Goal: Task Accomplishment & Management: Use online tool/utility

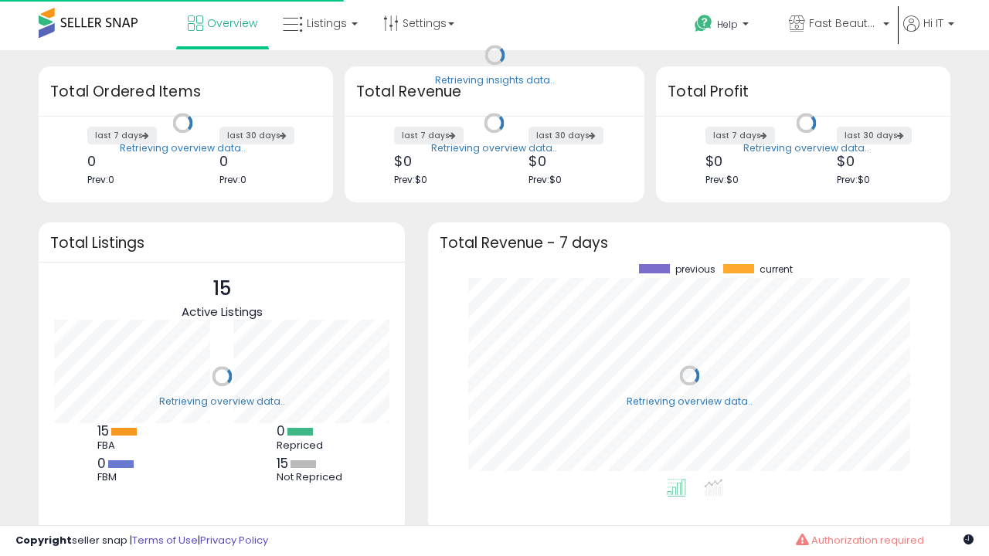
scroll to position [215, 491]
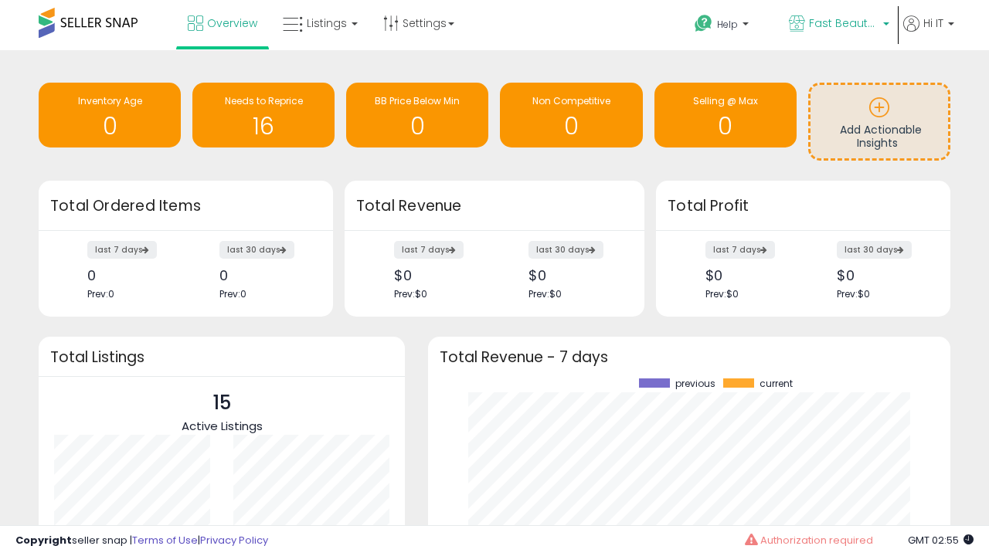
click at [837, 25] on span "Fast Beauty ([GEOGRAPHIC_DATA])" at bounding box center [844, 22] width 70 height 15
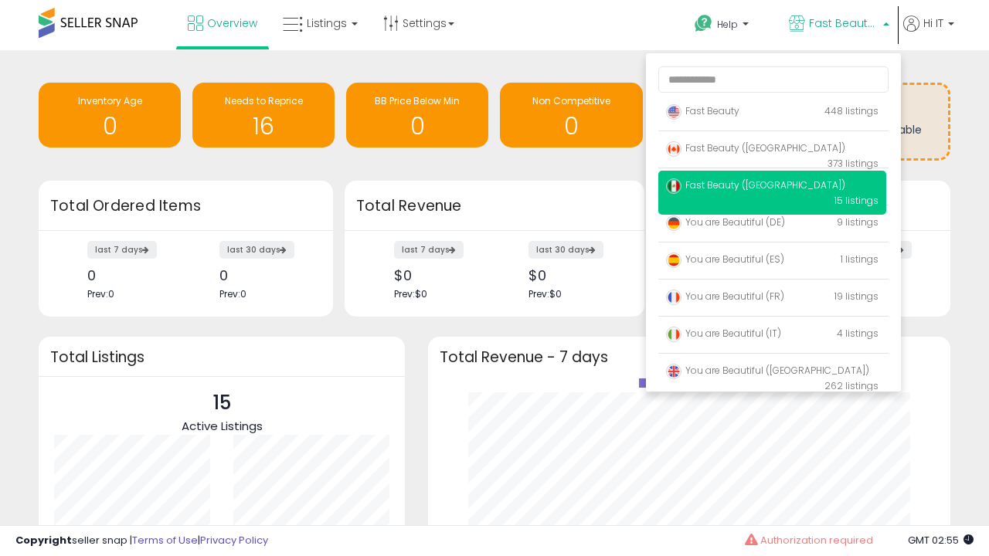
click at [772, 188] on span "Fast Beauty ([GEOGRAPHIC_DATA])" at bounding box center [755, 184] width 179 height 13
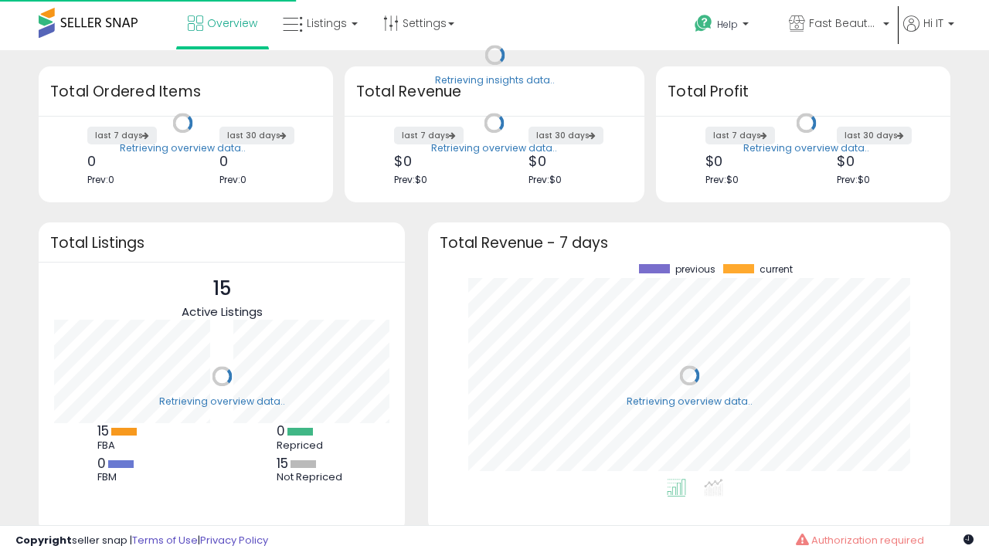
scroll to position [215, 491]
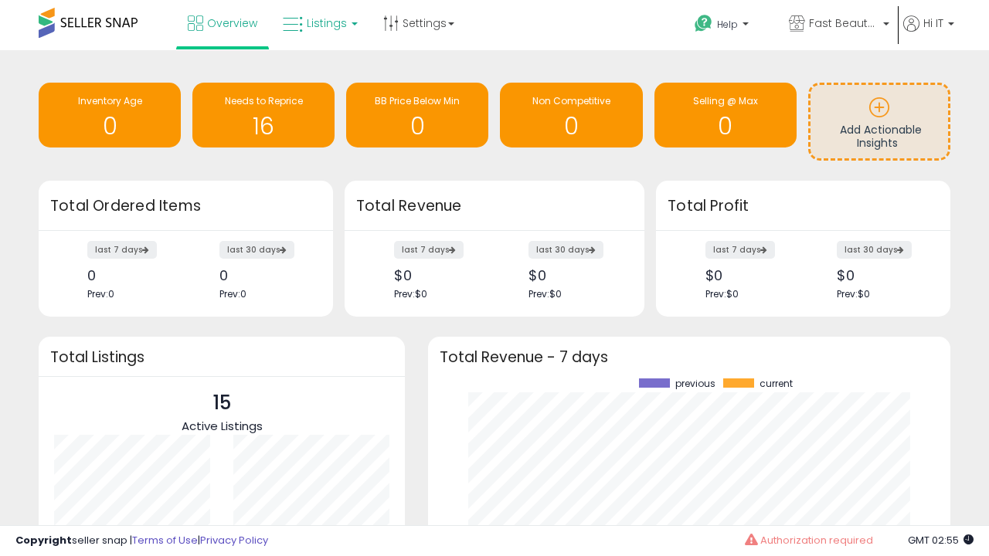
click at [318, 23] on span "Listings" at bounding box center [327, 22] width 40 height 15
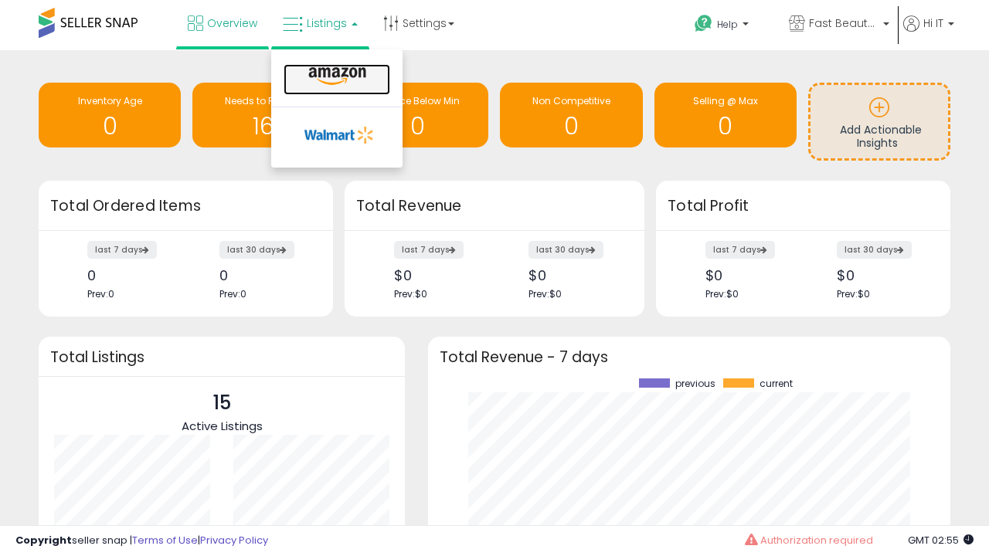
click at [335, 76] on icon at bounding box center [337, 76] width 67 height 20
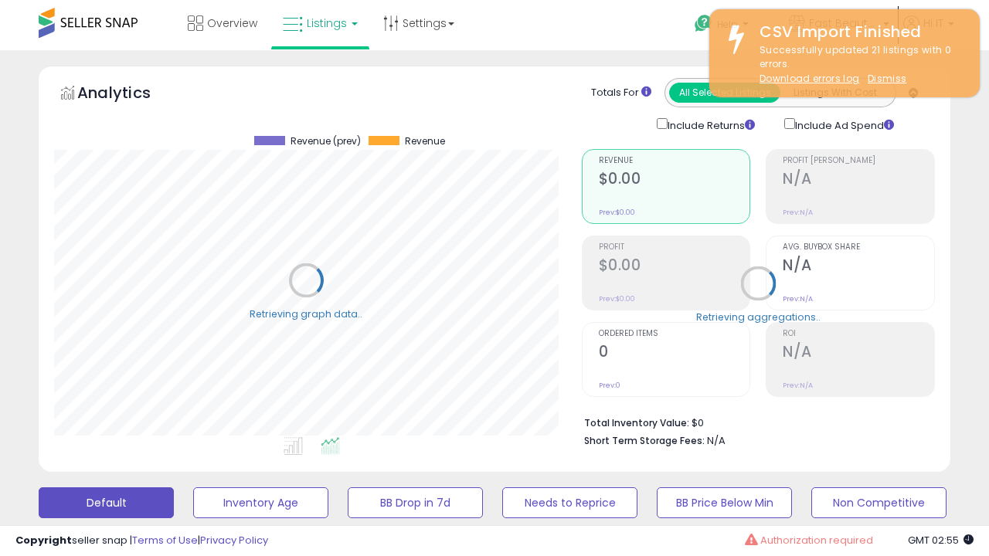
scroll to position [317, 527]
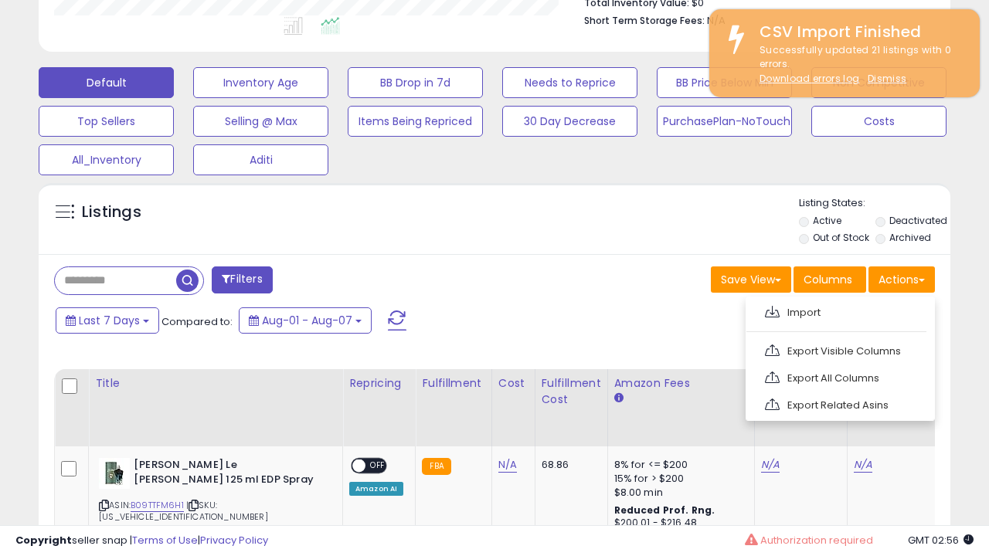
click at [772, 310] on span at bounding box center [772, 312] width 15 height 12
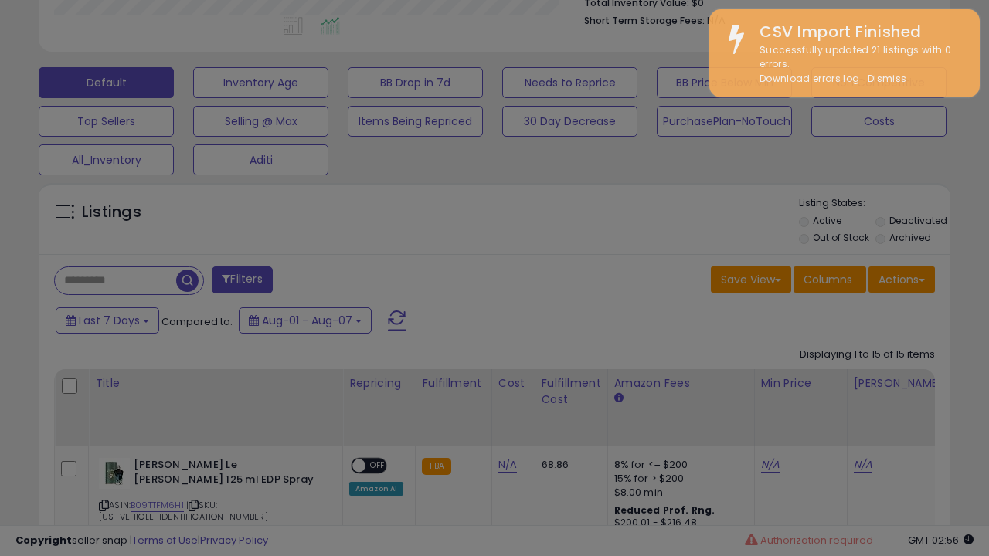
type input "**********"
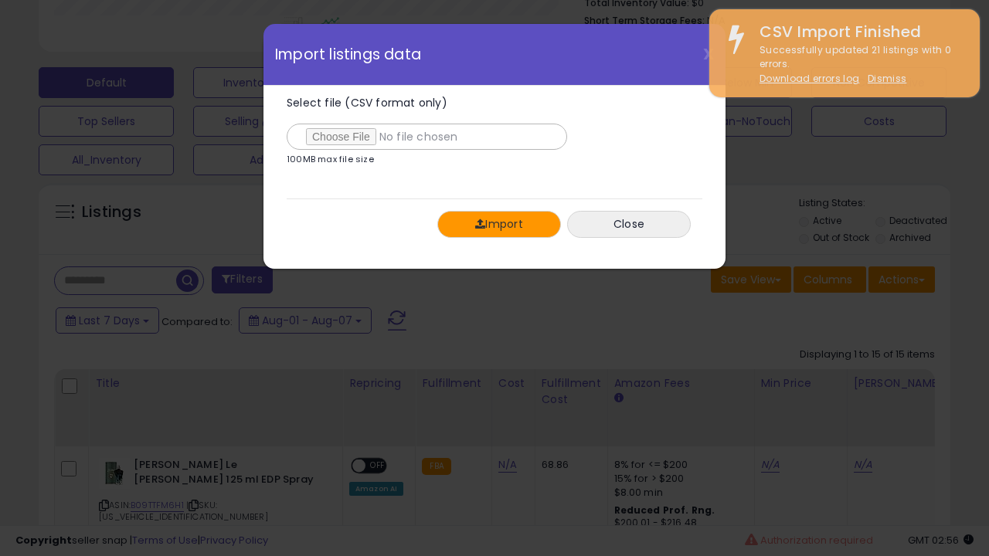
click at [498, 224] on button "Import" at bounding box center [499, 224] width 124 height 27
